Goal: Information Seeking & Learning: Understand process/instructions

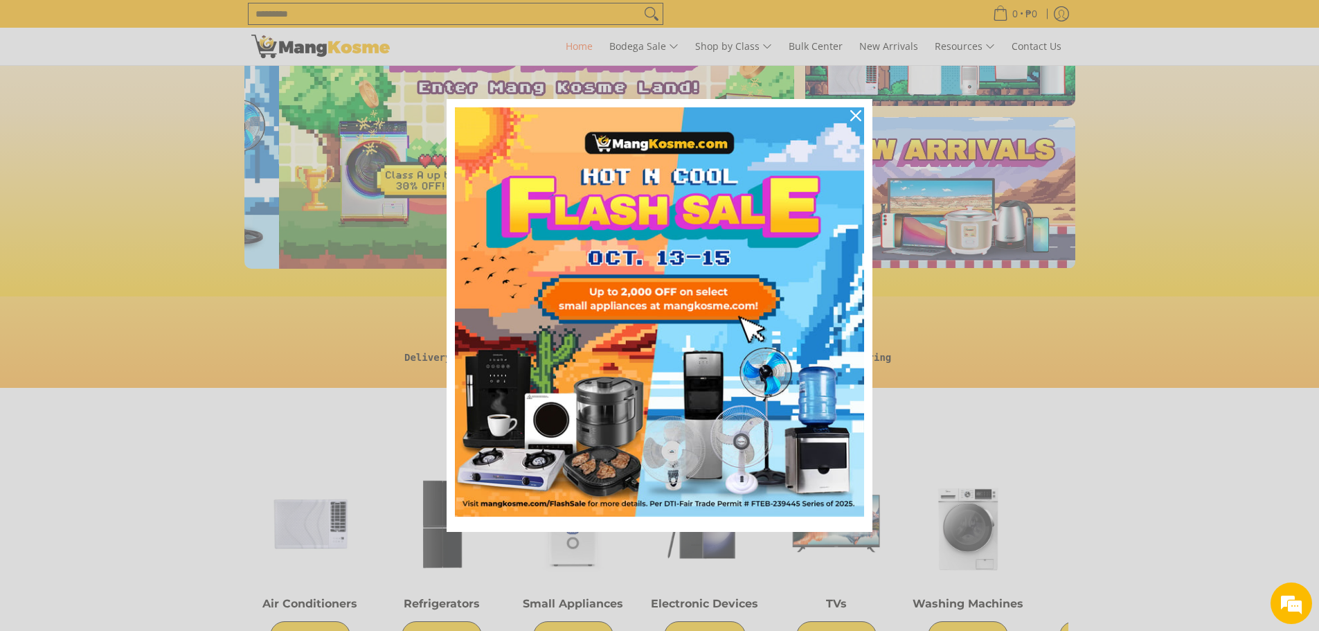
scroll to position [0, 550]
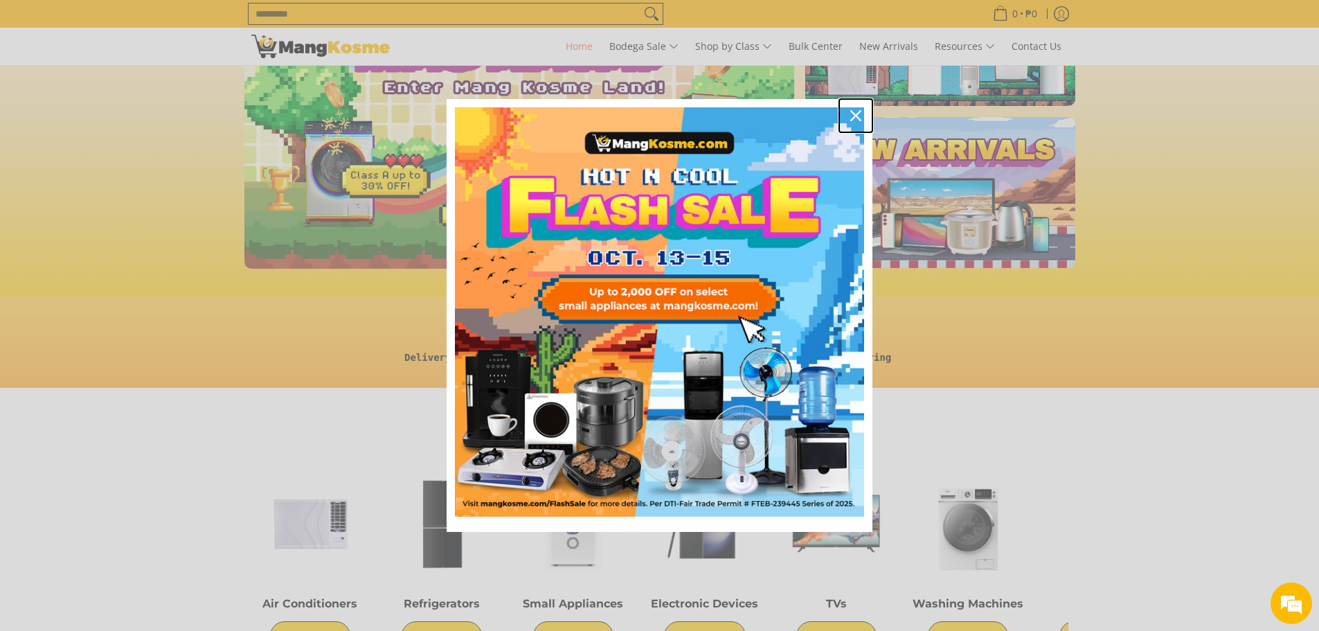
click at [856, 116] on icon "close icon" at bounding box center [855, 115] width 11 height 11
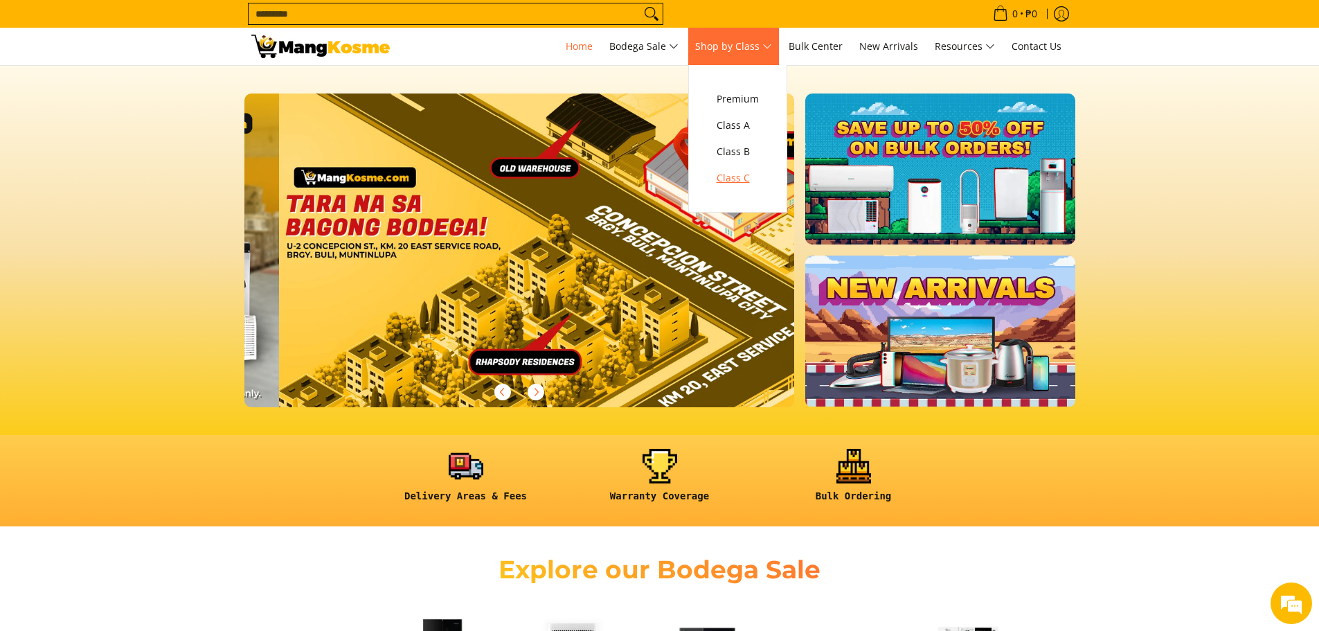
scroll to position [0, 2202]
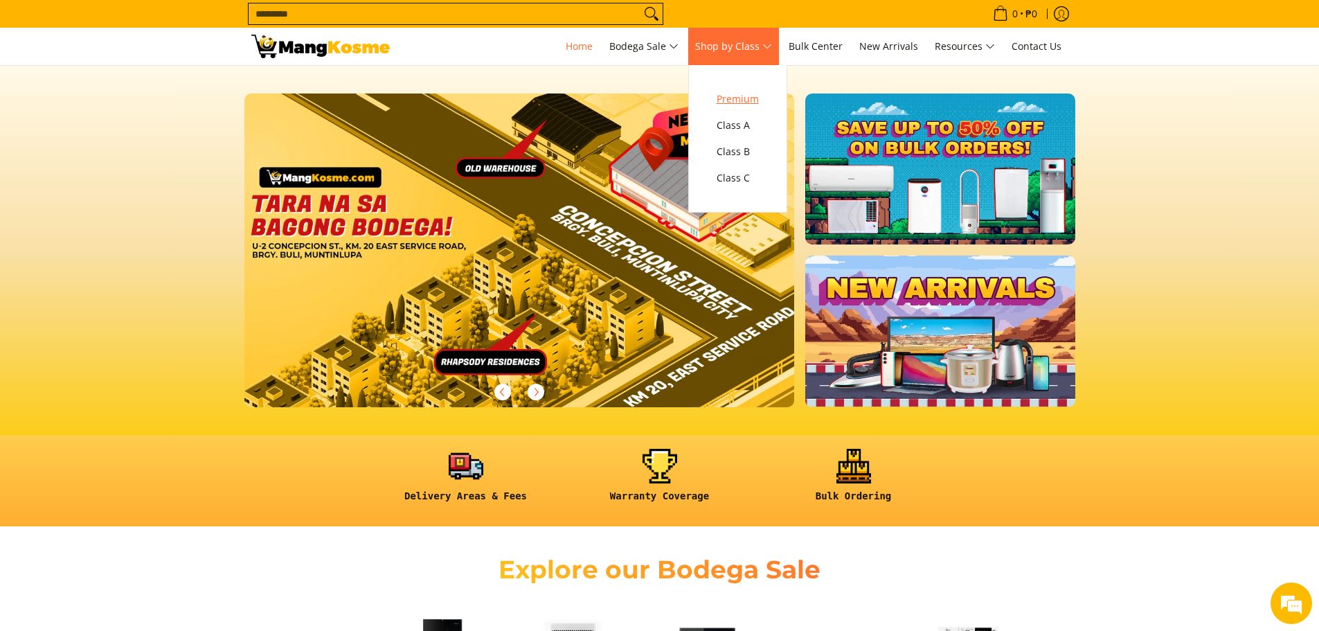
click at [744, 96] on span "Premium" at bounding box center [738, 99] width 42 height 17
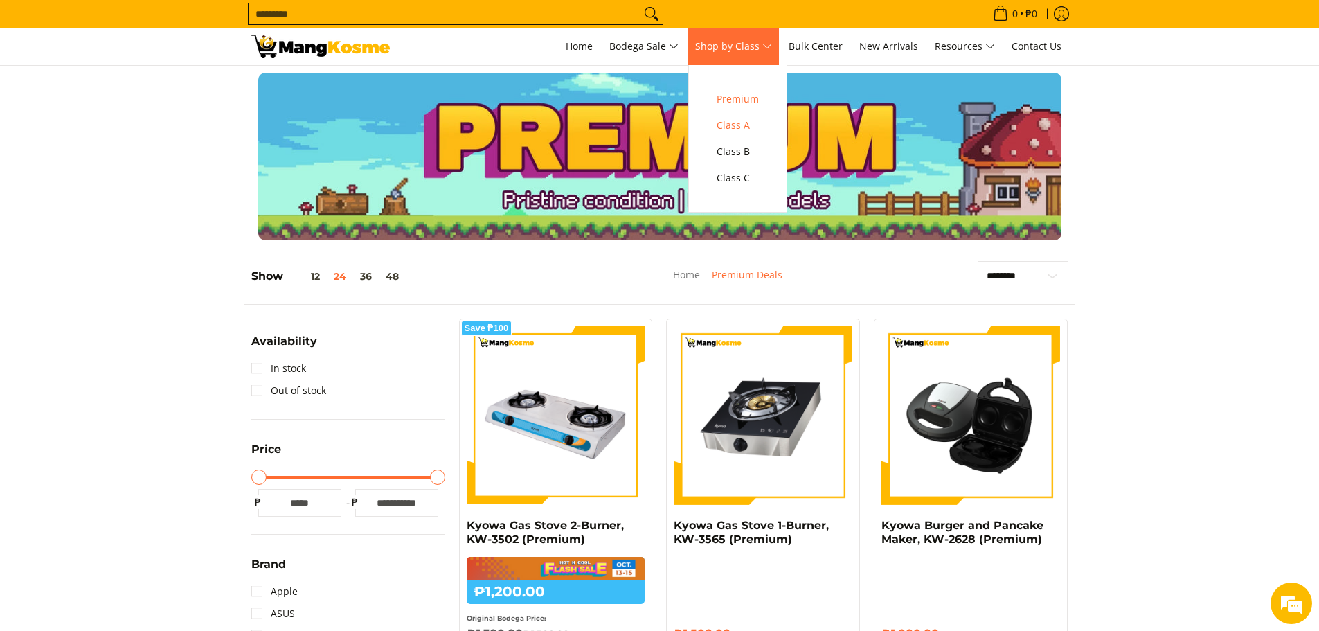
click at [733, 125] on span "Class A" at bounding box center [738, 125] width 42 height 17
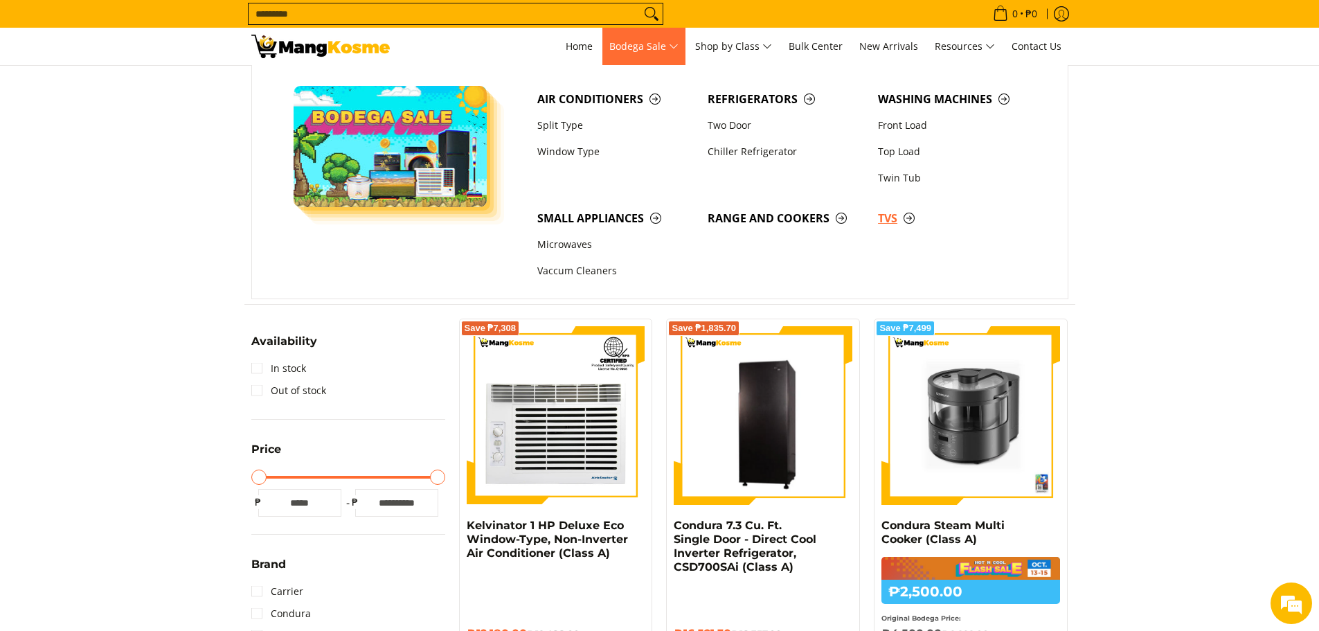
click at [894, 219] on span "TVs" at bounding box center [956, 218] width 156 height 17
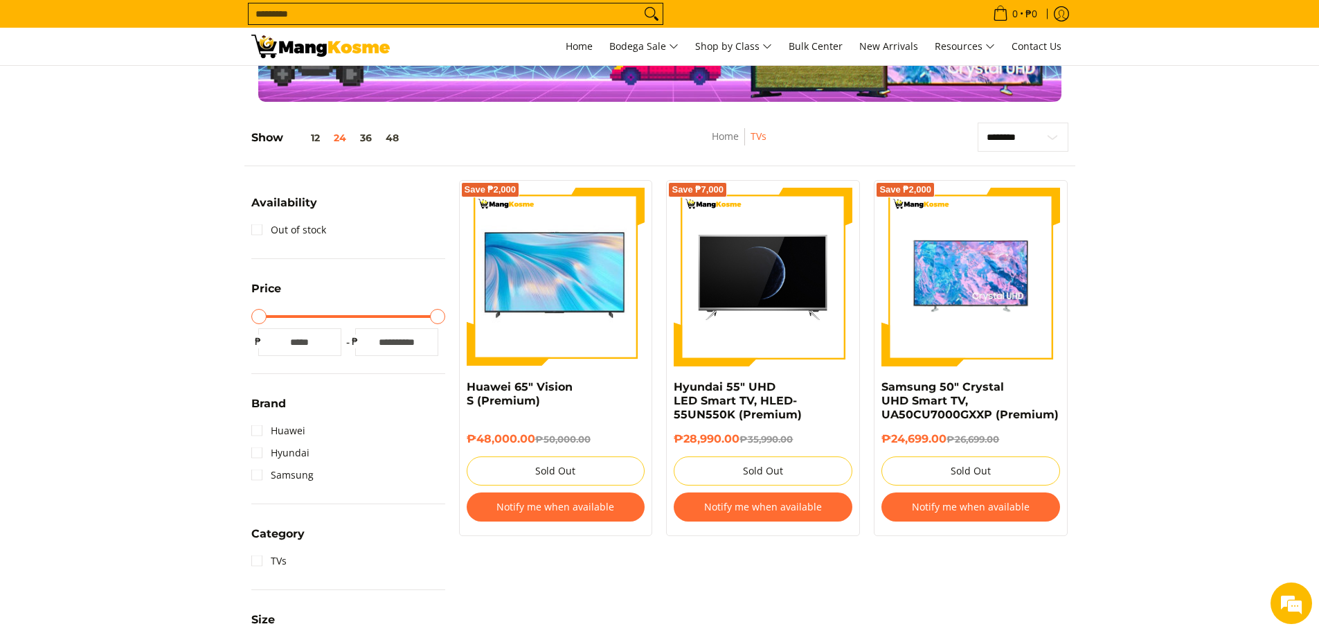
click at [442, 318] on input "Maximum Price" at bounding box center [348, 316] width 194 height 3
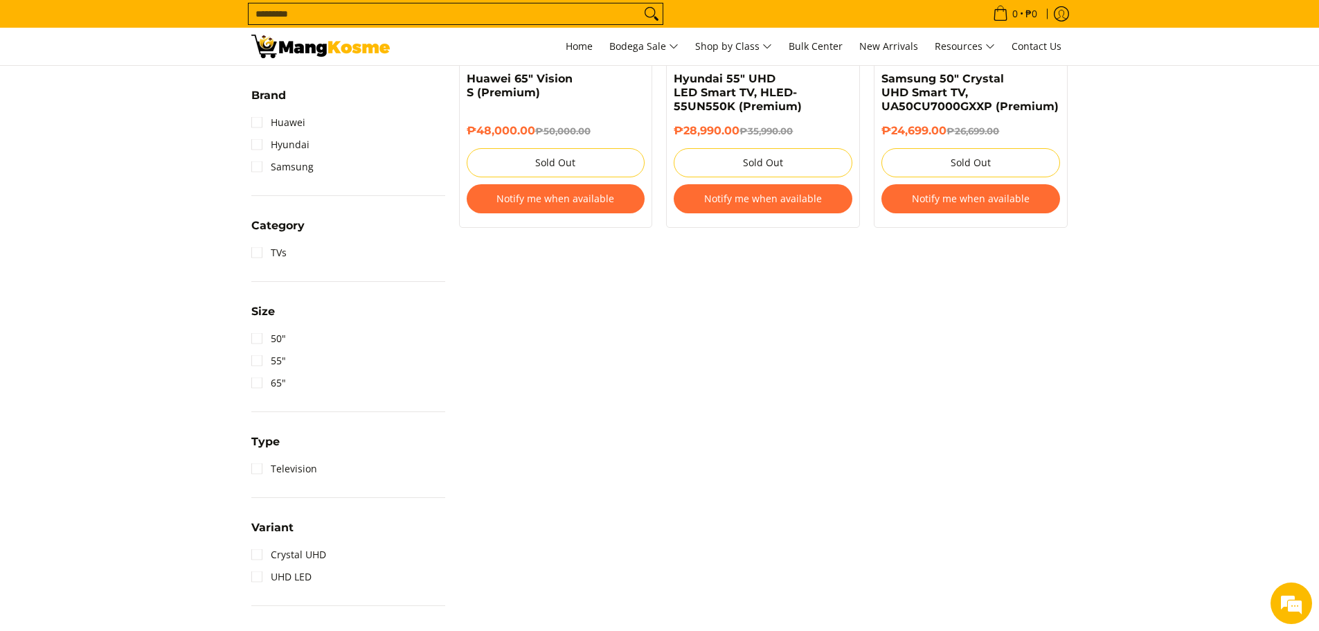
scroll to position [415, 0]
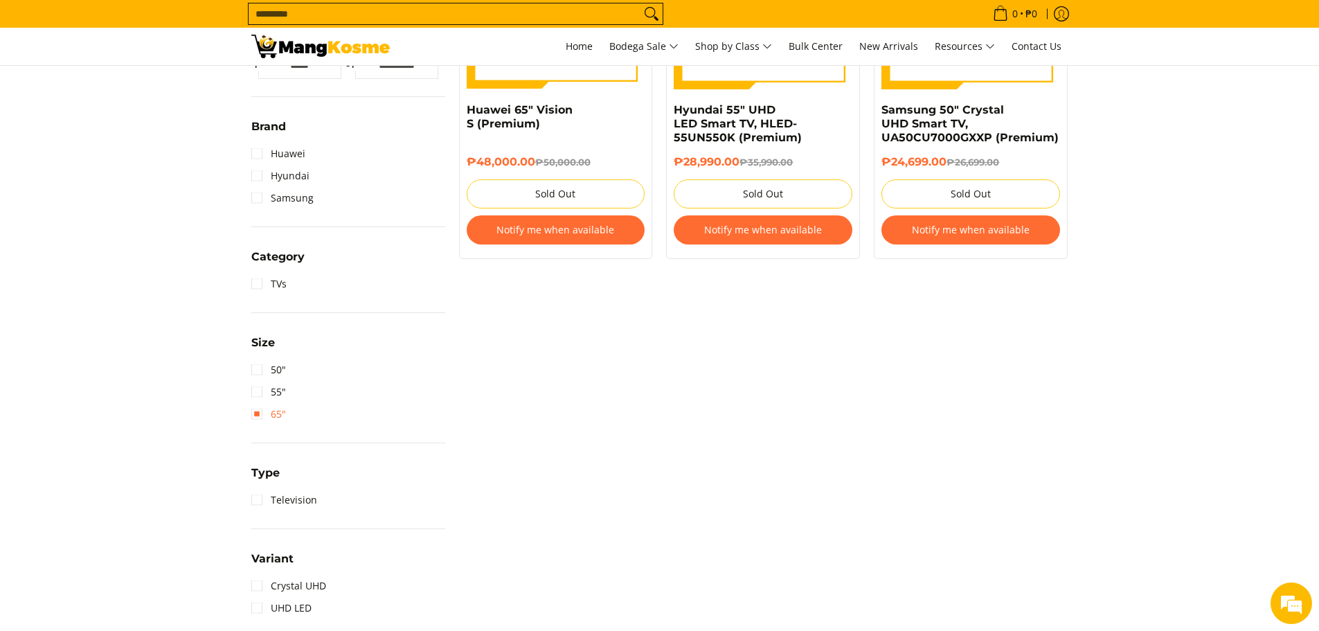
click at [258, 411] on link "65"" at bounding box center [268, 414] width 35 height 22
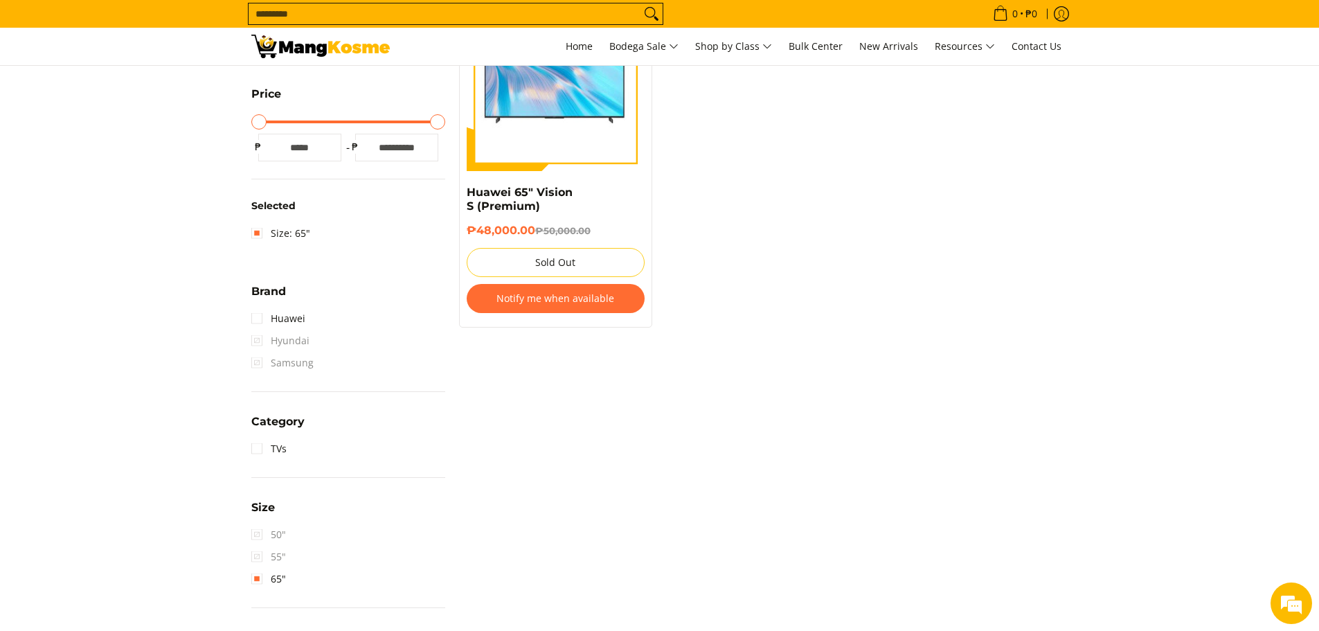
scroll to position [334, 0]
click at [260, 575] on link "65"" at bounding box center [268, 578] width 35 height 22
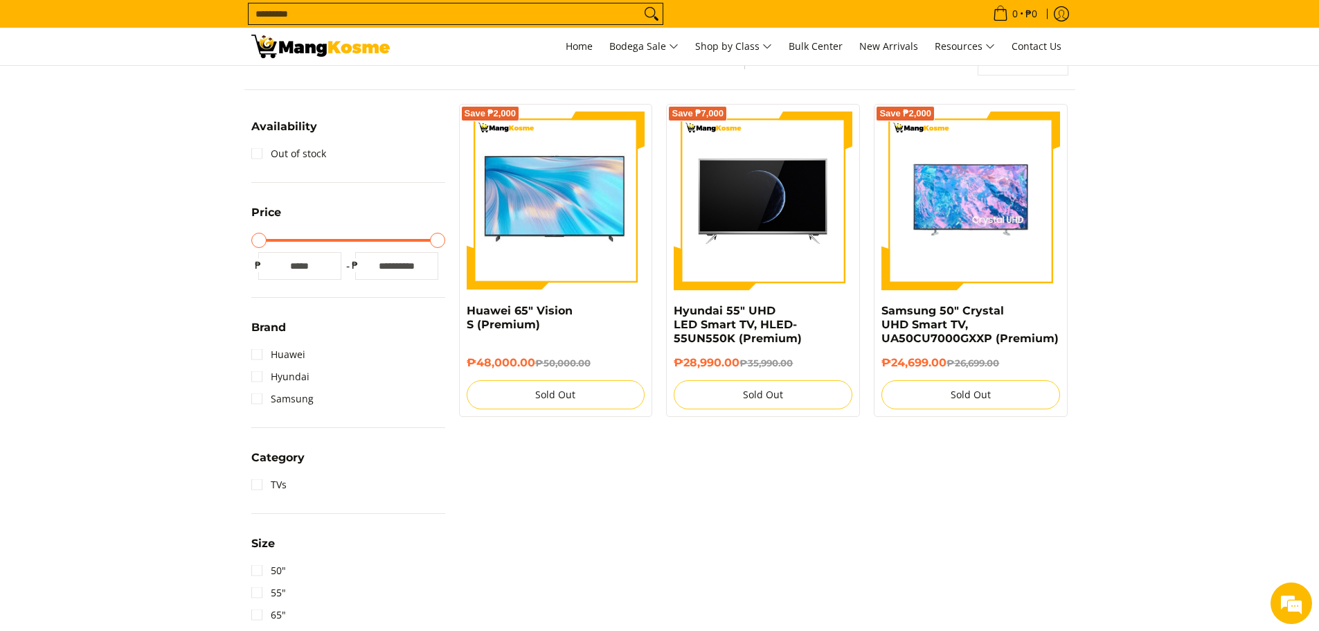
scroll to position [195, 0]
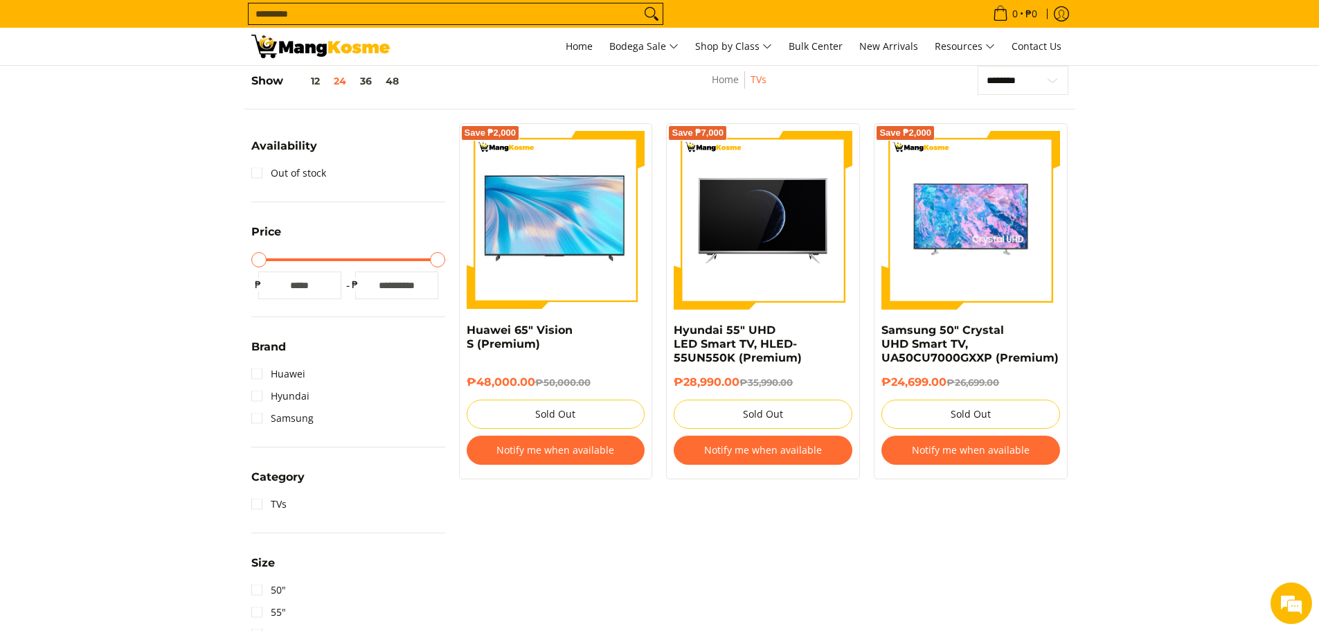
click at [471, 10] on input "Search..." at bounding box center [445, 13] width 392 height 21
click at [1061, 14] on icon "Log in" at bounding box center [1061, 13] width 15 height 15
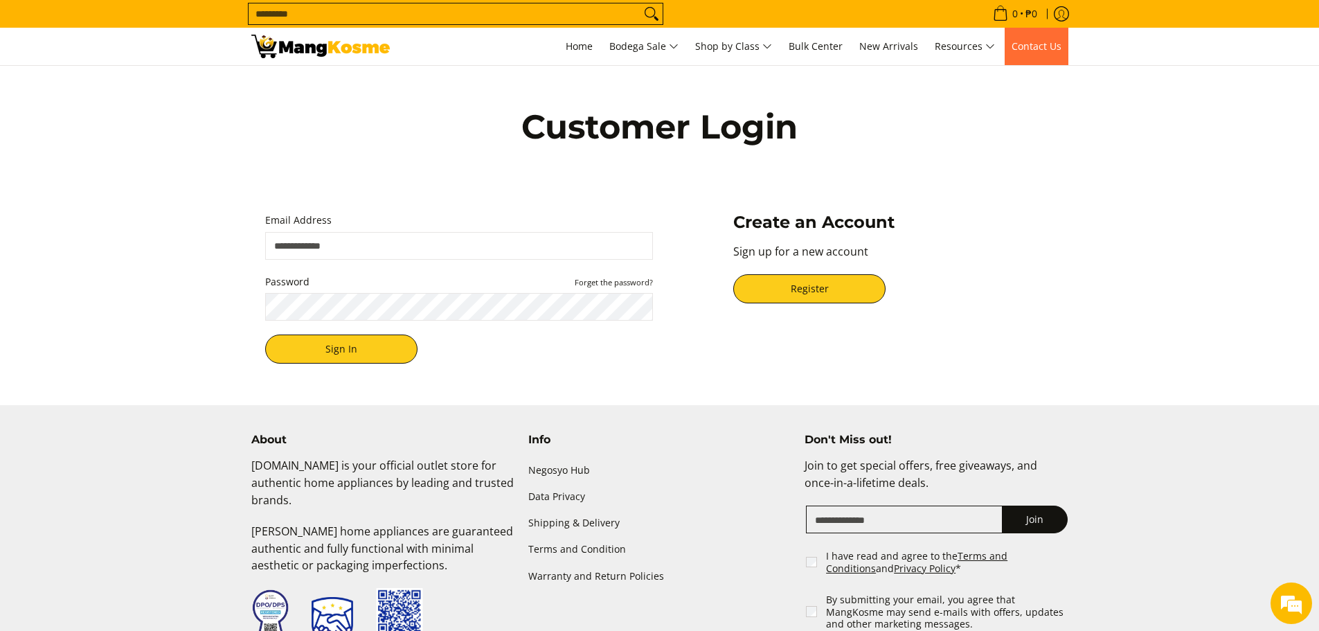
click at [1052, 51] on span "Contact Us" at bounding box center [1037, 45] width 50 height 13
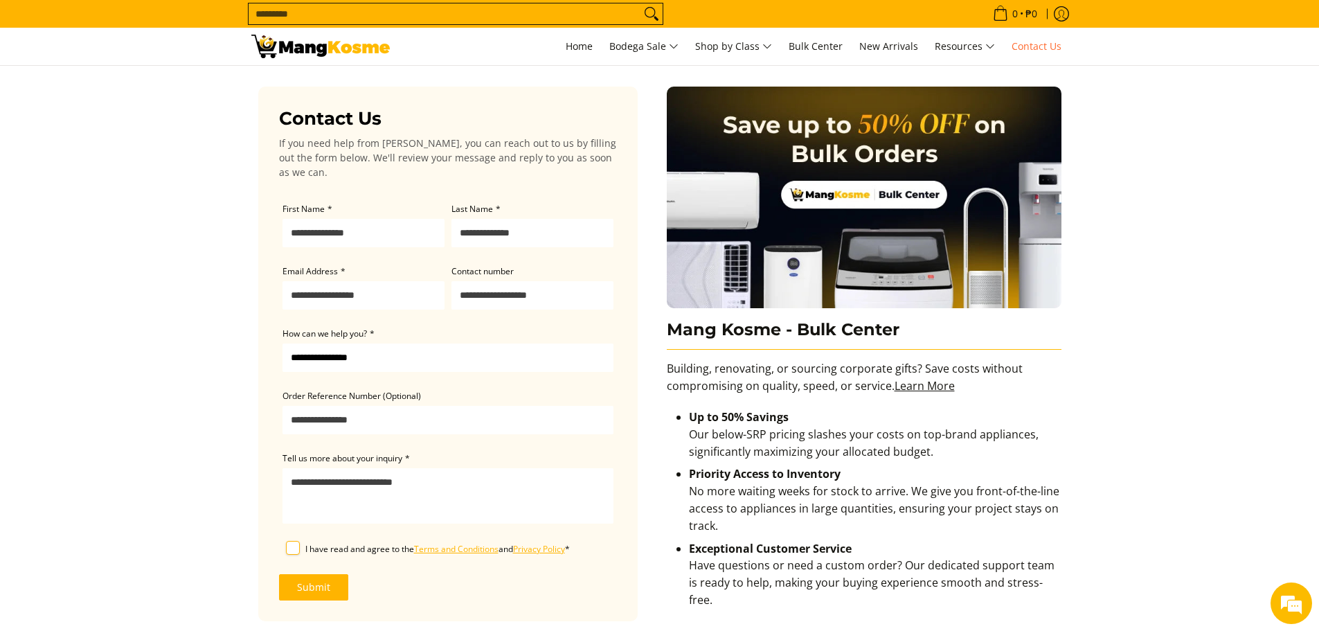
click at [388, 19] on input "Search..." at bounding box center [445, 13] width 392 height 21
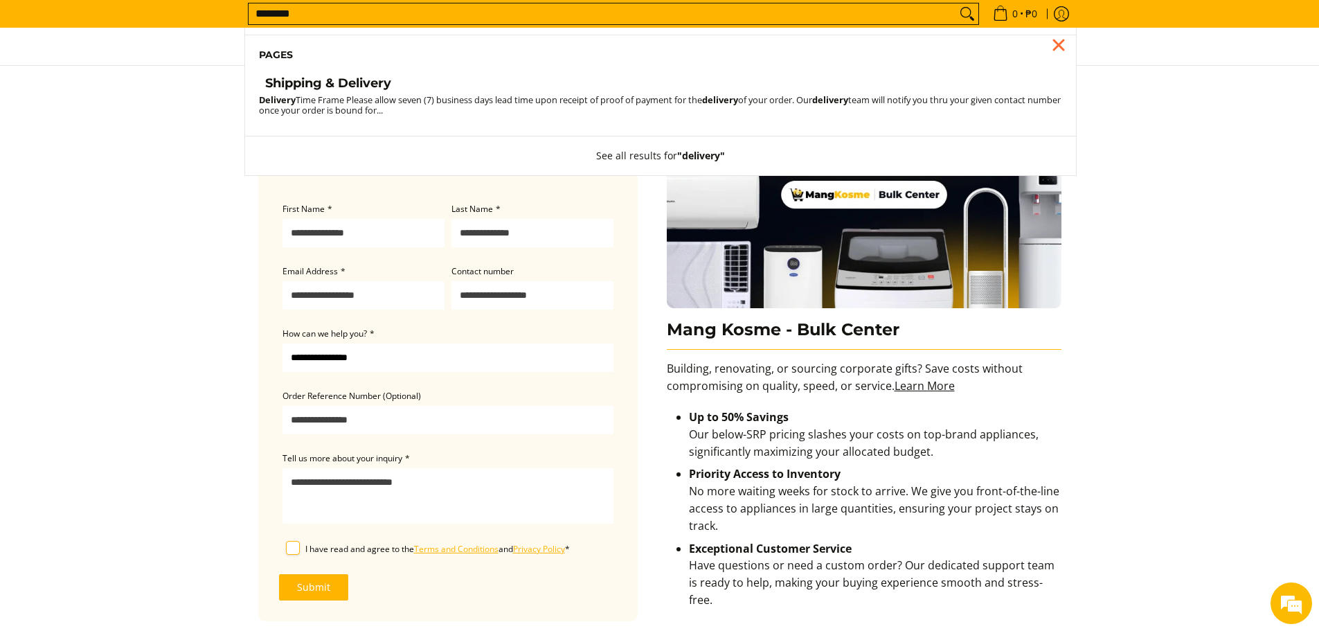
type input "********"
click at [341, 83] on h4 "Shipping & Delivery" at bounding box center [328, 83] width 126 height 16
